Goal: Navigation & Orientation: Find specific page/section

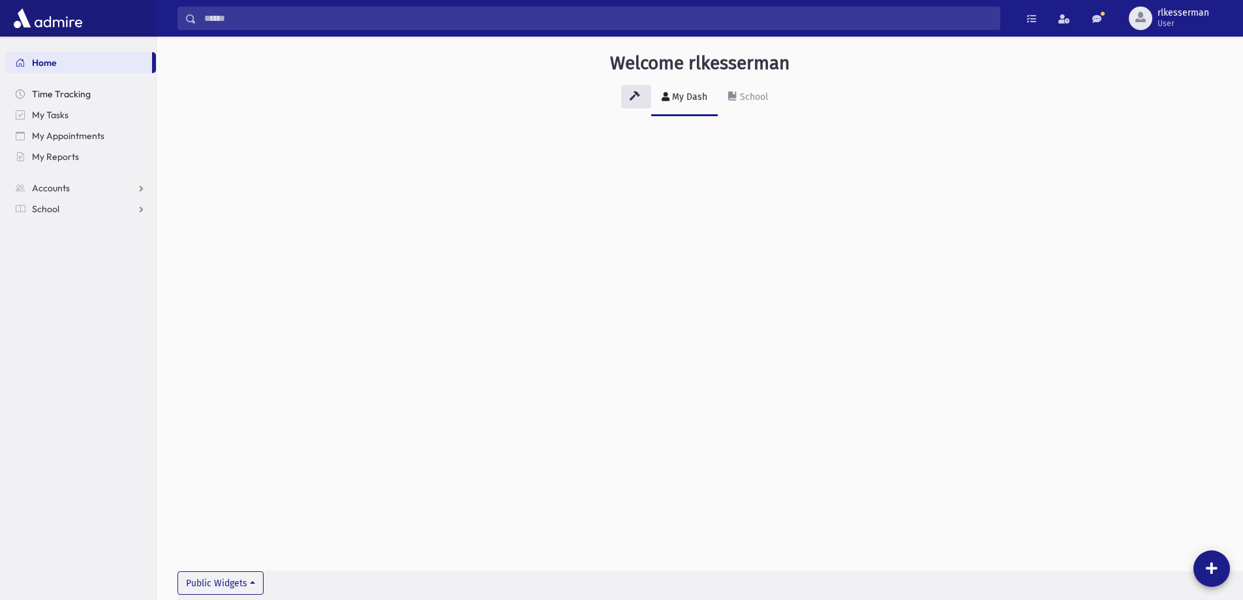
click at [52, 96] on span "Time Tracking" at bounding box center [61, 94] width 59 height 12
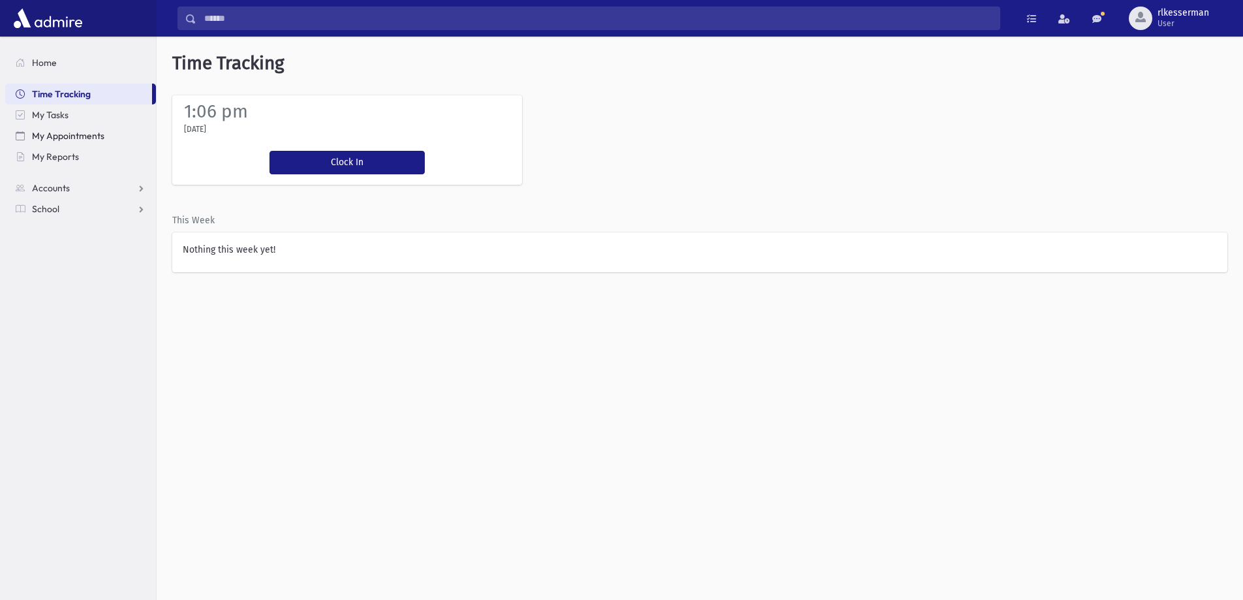
click at [50, 130] on span "My Appointments" at bounding box center [68, 136] width 72 height 12
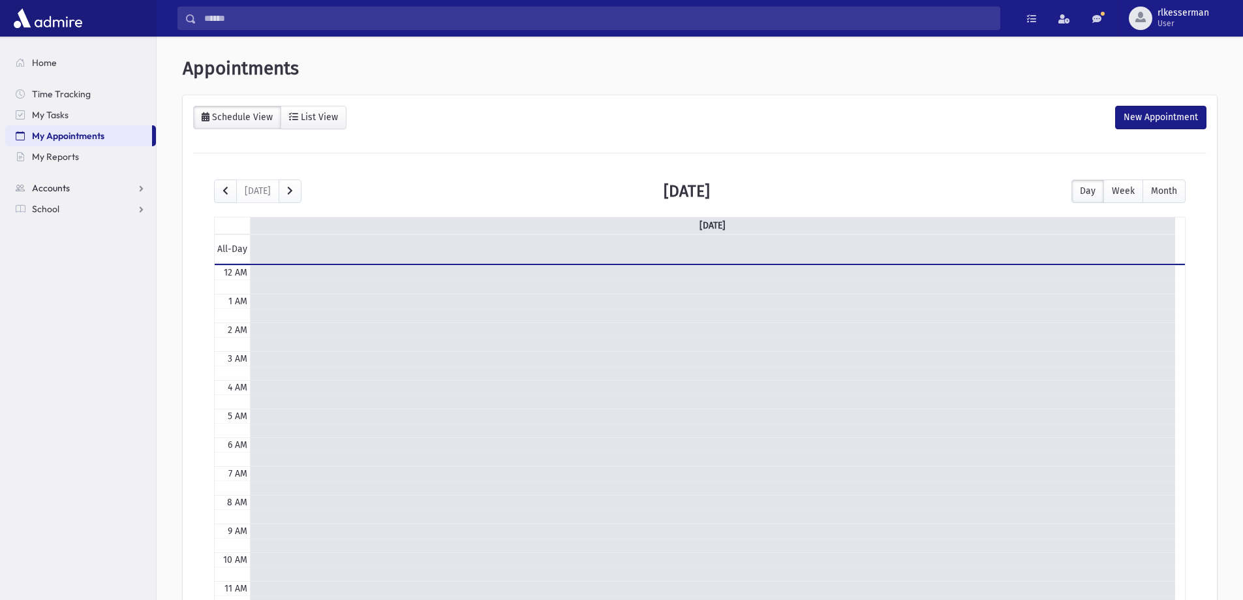
scroll to position [173, 0]
click at [55, 189] on span "Accounts" at bounding box center [51, 188] width 38 height 12
click at [55, 206] on span "Account List" at bounding box center [64, 209] width 50 height 12
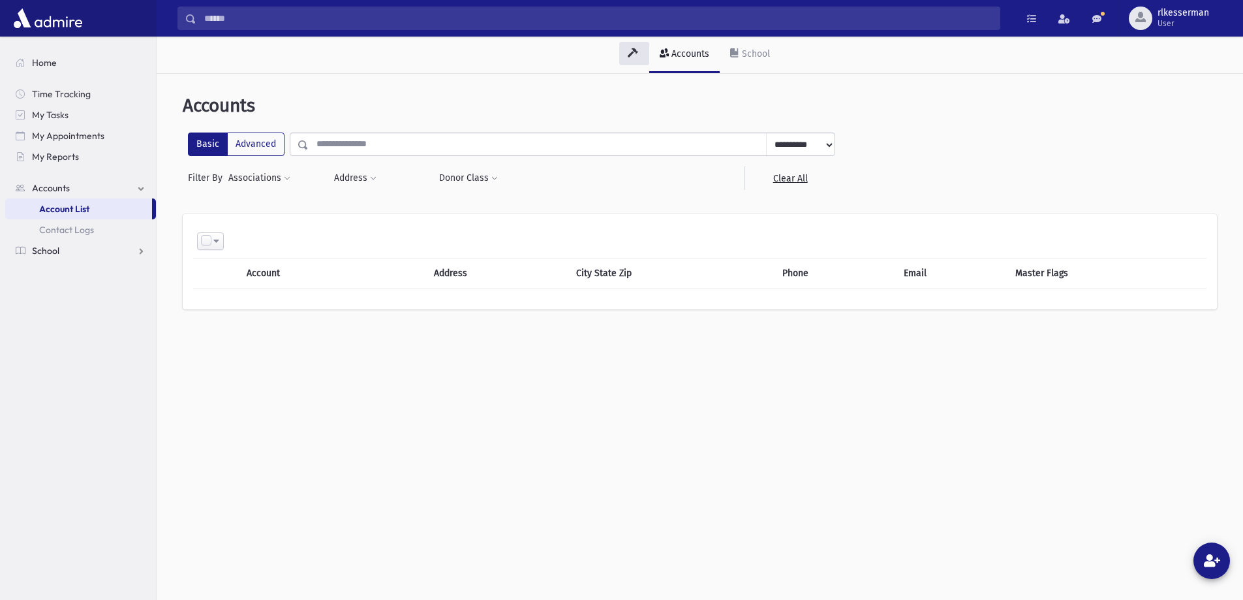
click at [67, 251] on link "School" at bounding box center [80, 250] width 151 height 21
click at [76, 226] on link "Students" at bounding box center [80, 229] width 151 height 21
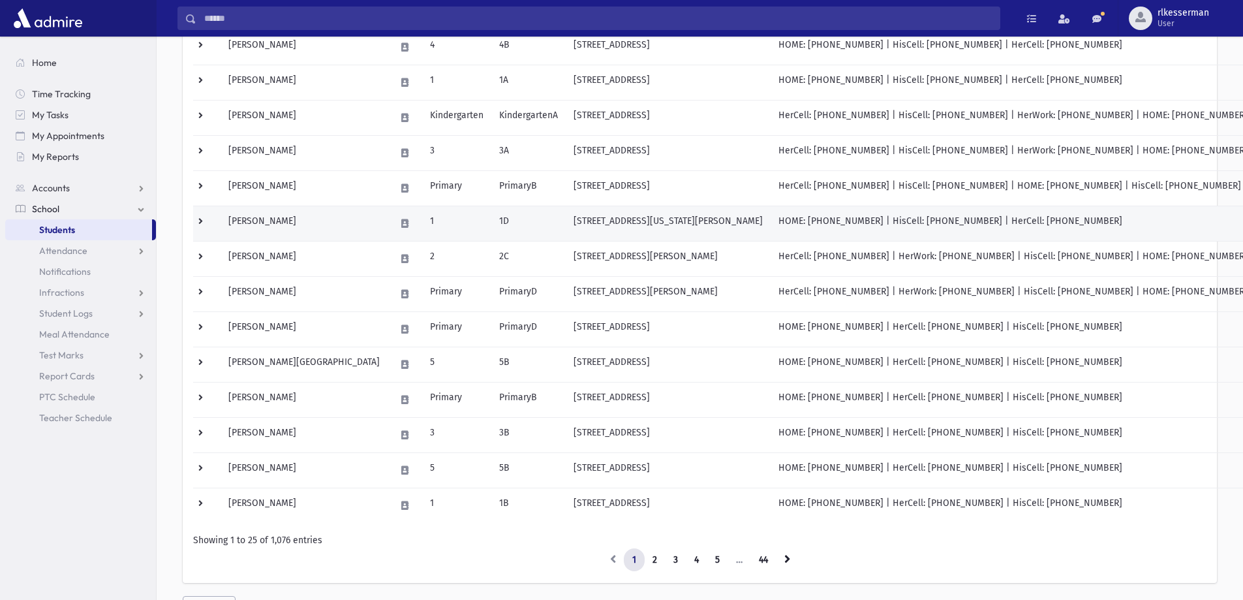
scroll to position [649, 0]
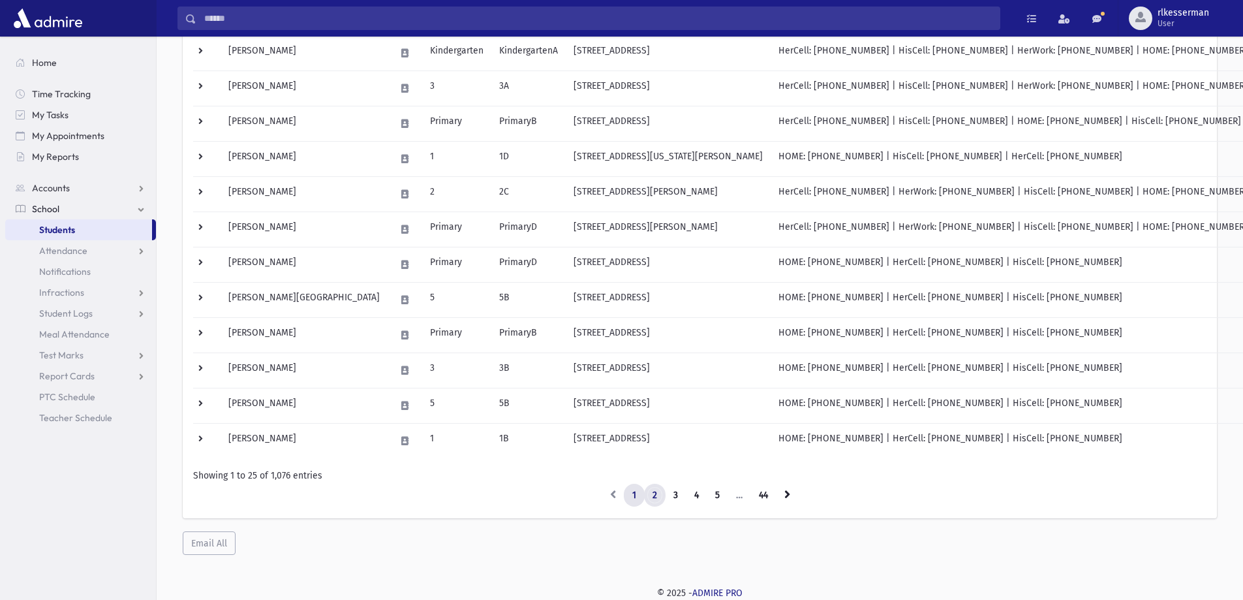
click at [650, 493] on link "2" at bounding box center [655, 494] width 22 height 23
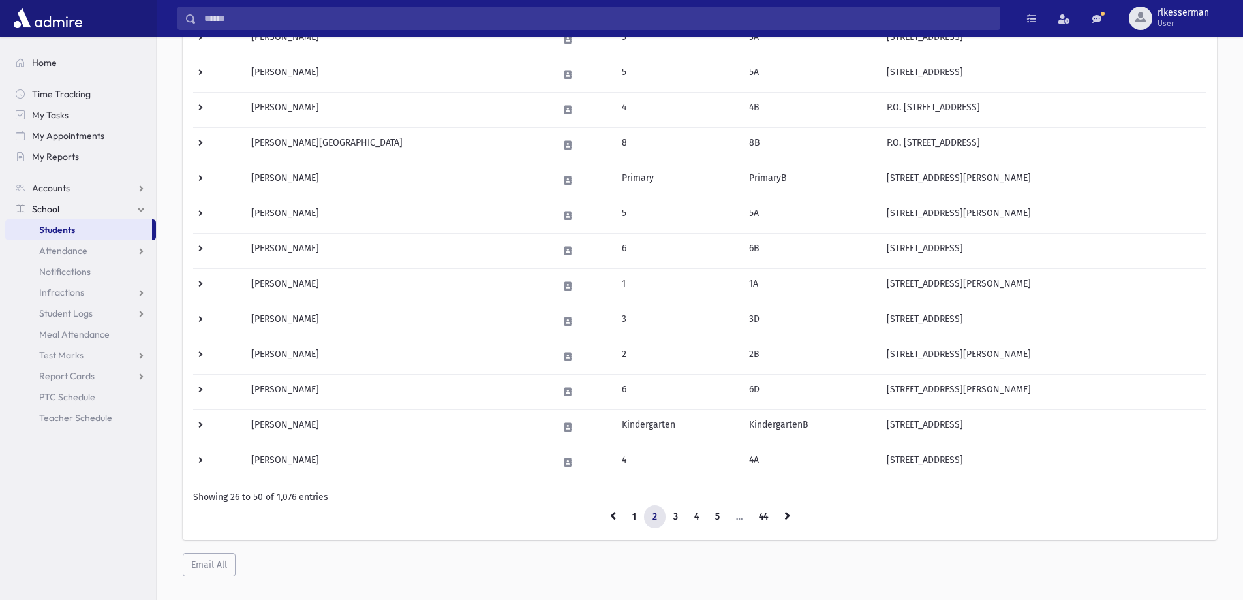
scroll to position [649, 0]
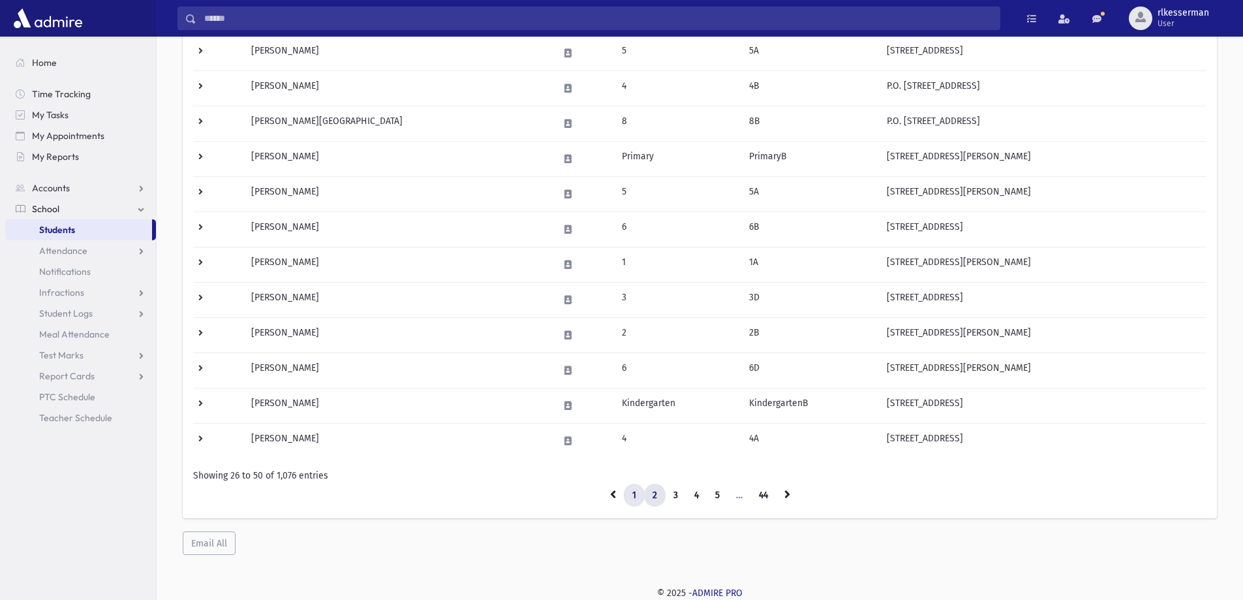
click at [631, 498] on link "1" at bounding box center [634, 494] width 21 height 23
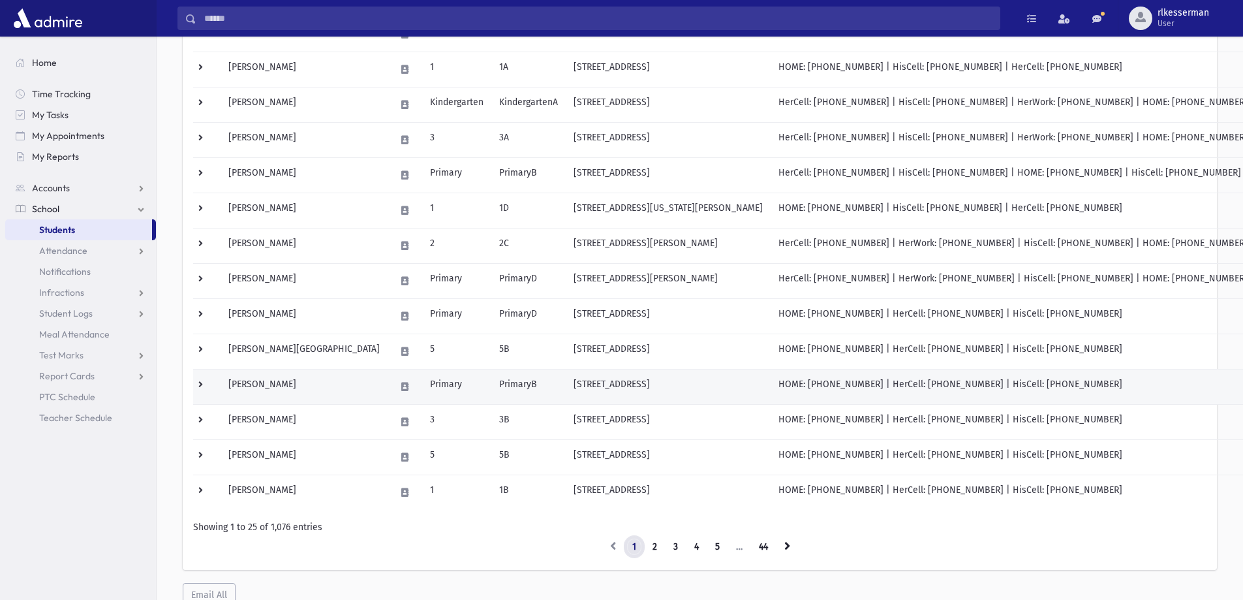
scroll to position [649, 0]
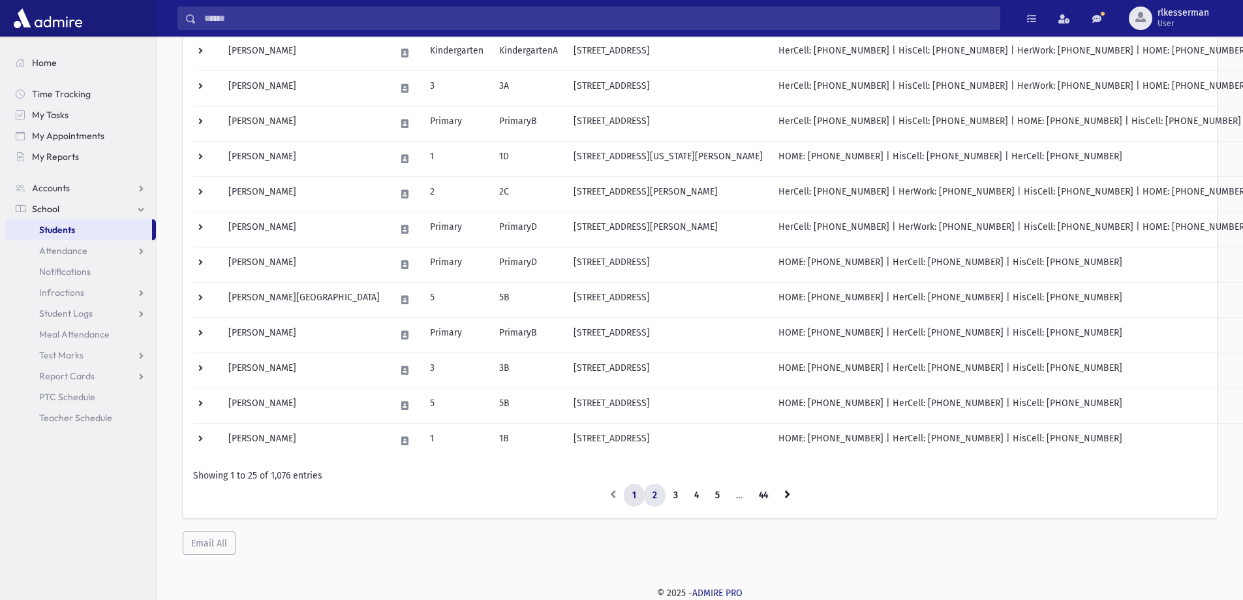
click at [651, 496] on link "2" at bounding box center [655, 494] width 22 height 23
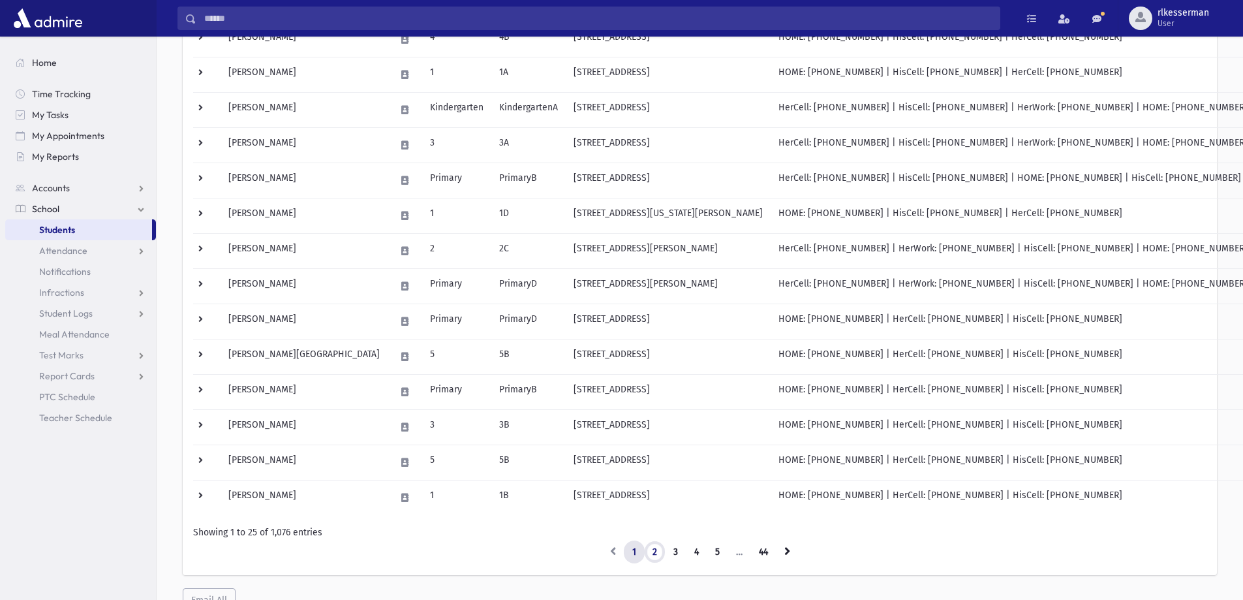
scroll to position [649, 0]
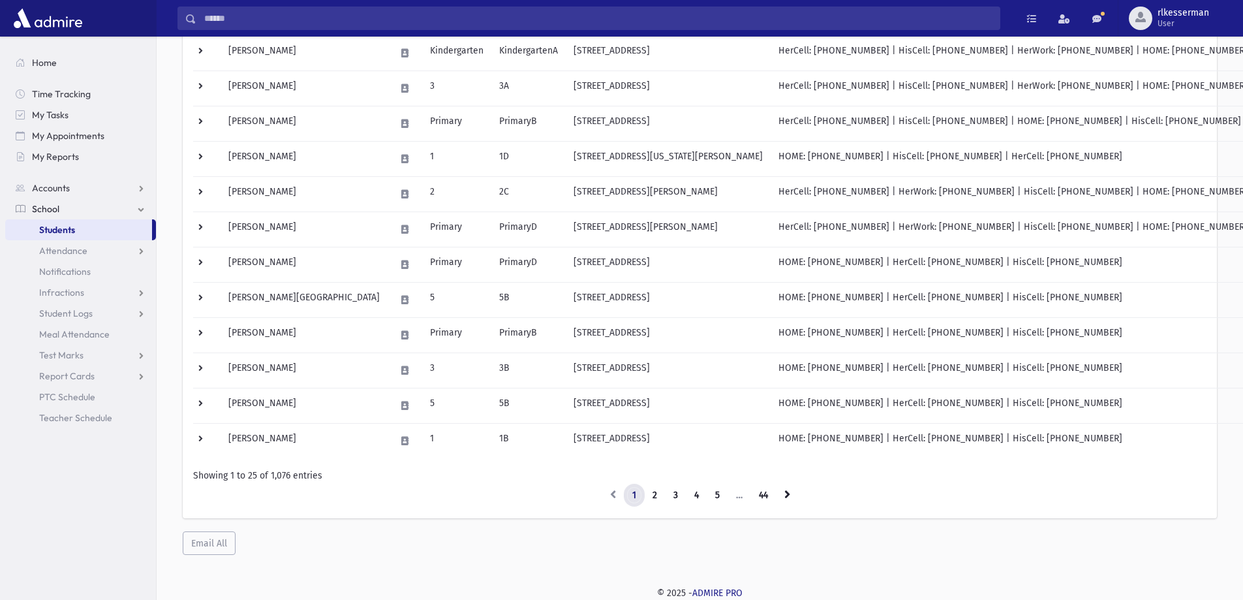
click at [634, 492] on link "1" at bounding box center [634, 494] width 21 height 23
